Goal: Book appointment/travel/reservation

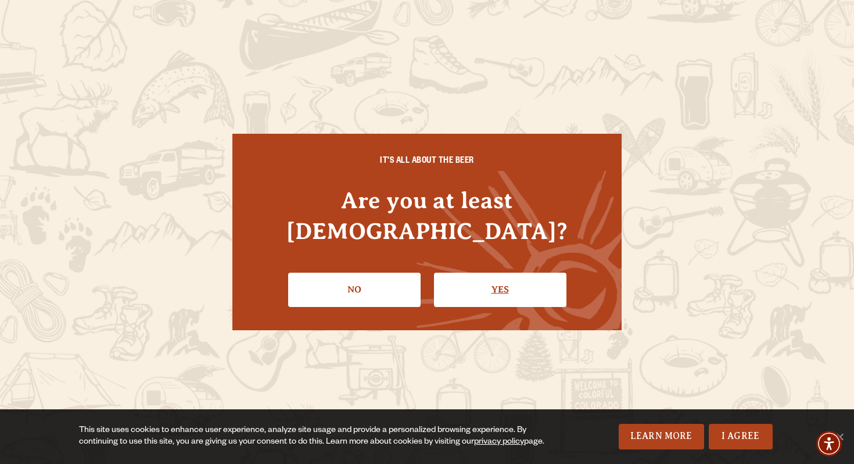
click at [480, 272] on link "Yes" at bounding box center [500, 289] width 132 height 34
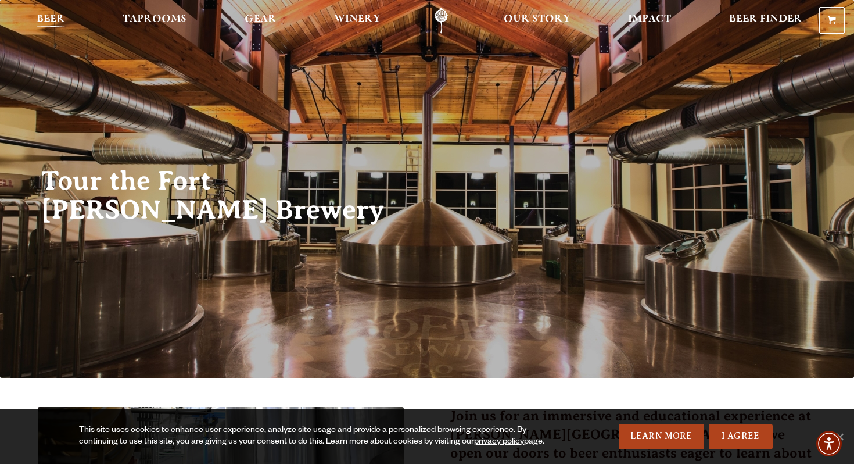
click at [59, 23] on span "Beer" at bounding box center [51, 19] width 28 height 9
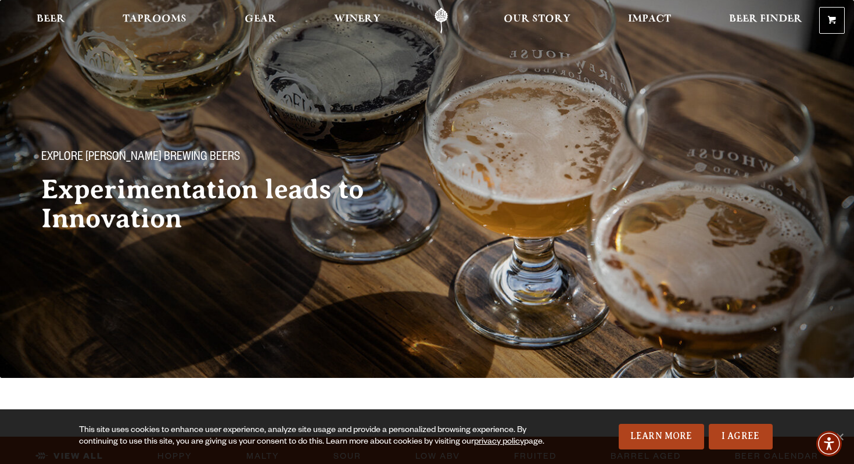
click at [440, 16] on link "Odell Home" at bounding box center [441, 21] width 44 height 26
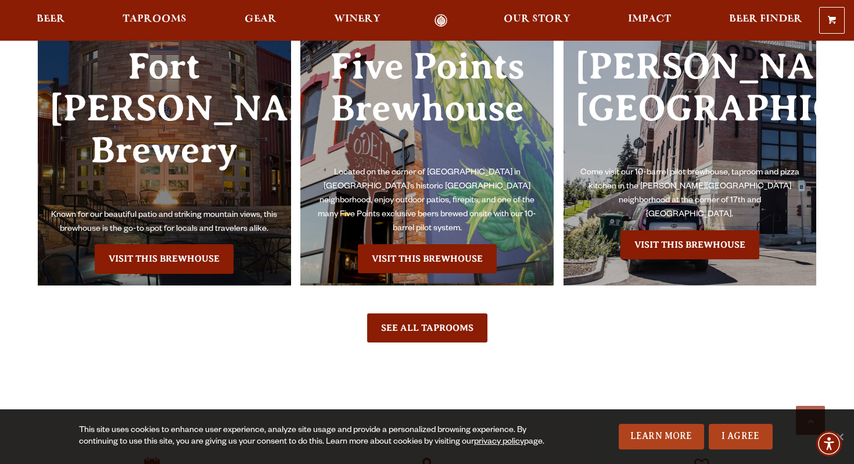
scroll to position [2555, 0]
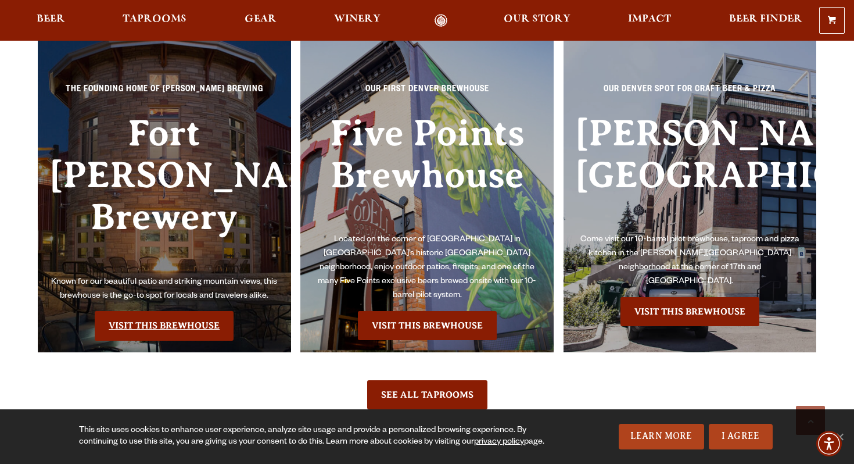
click at [197, 311] on link "Visit this Brewhouse" at bounding box center [164, 325] width 139 height 29
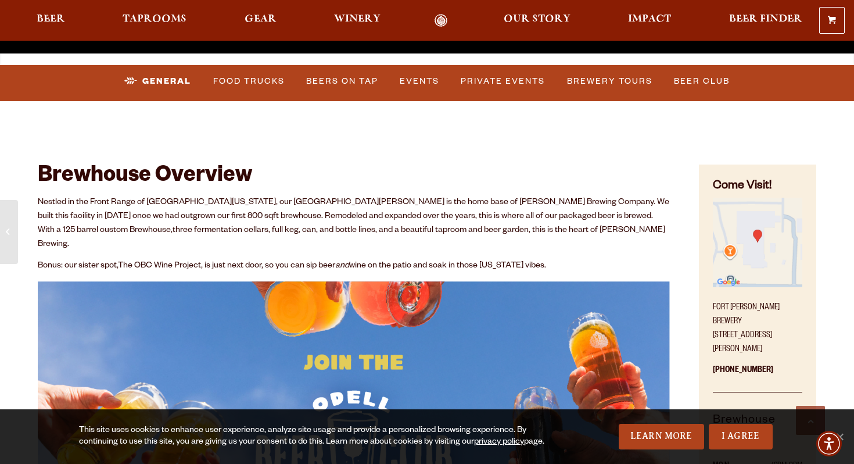
scroll to position [423, 0]
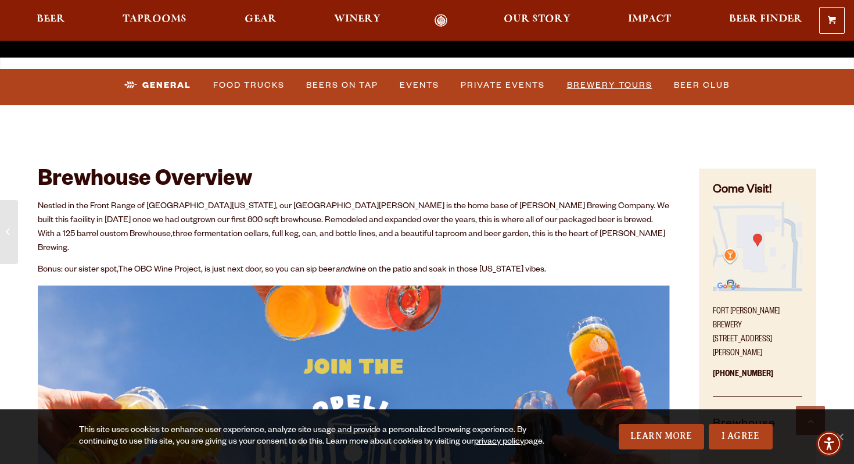
click at [620, 87] on link "Brewery Tours" at bounding box center [609, 85] width 95 height 27
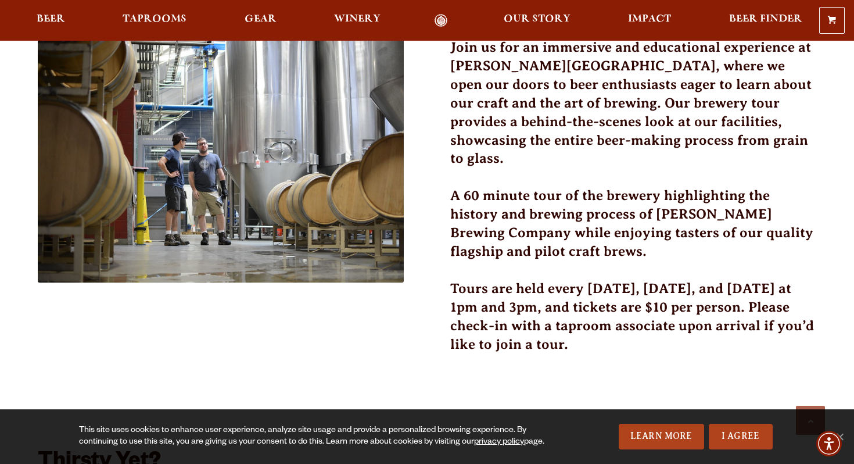
scroll to position [367, 0]
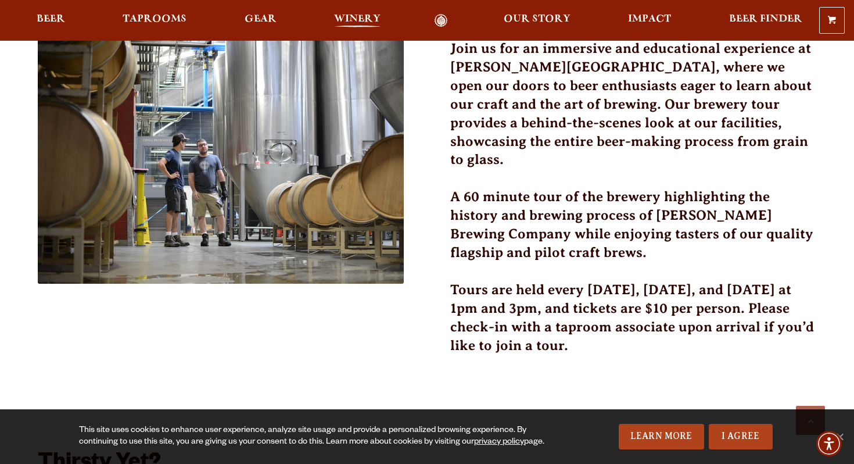
click at [363, 24] on span "Winery" at bounding box center [357, 19] width 46 height 9
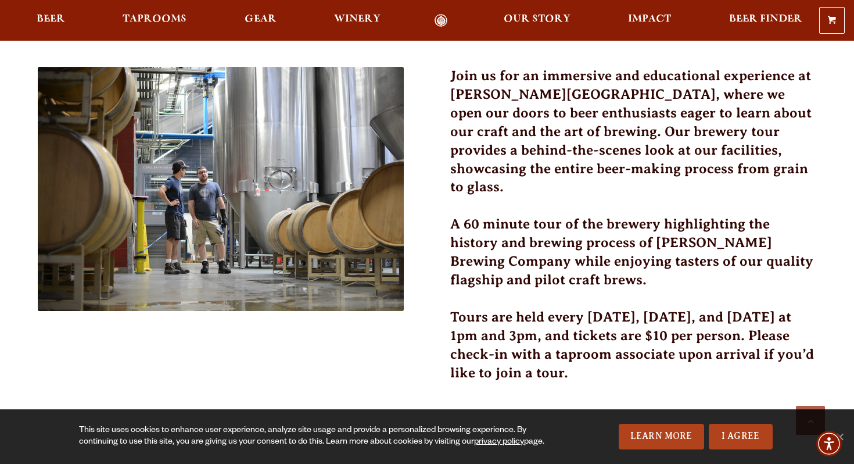
scroll to position [340, 0]
